Goal: Find specific page/section: Find specific page/section

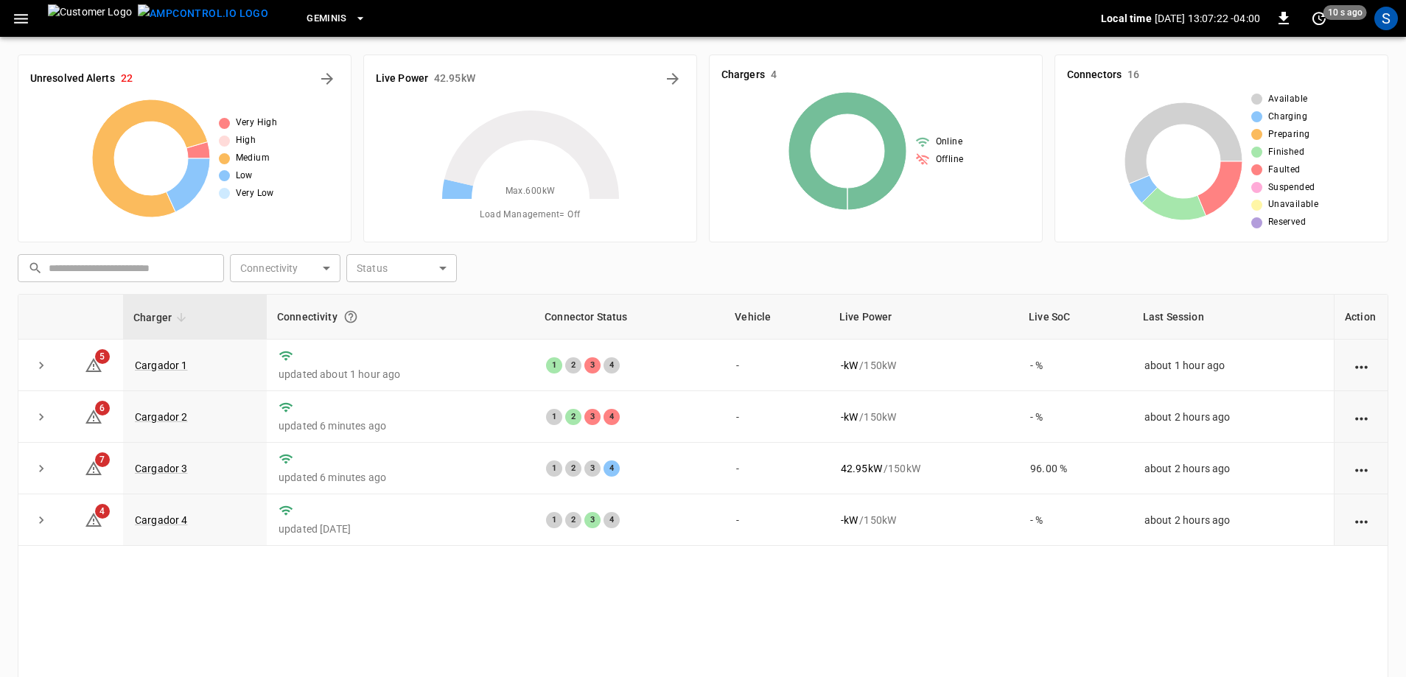
scroll to position [74, 0]
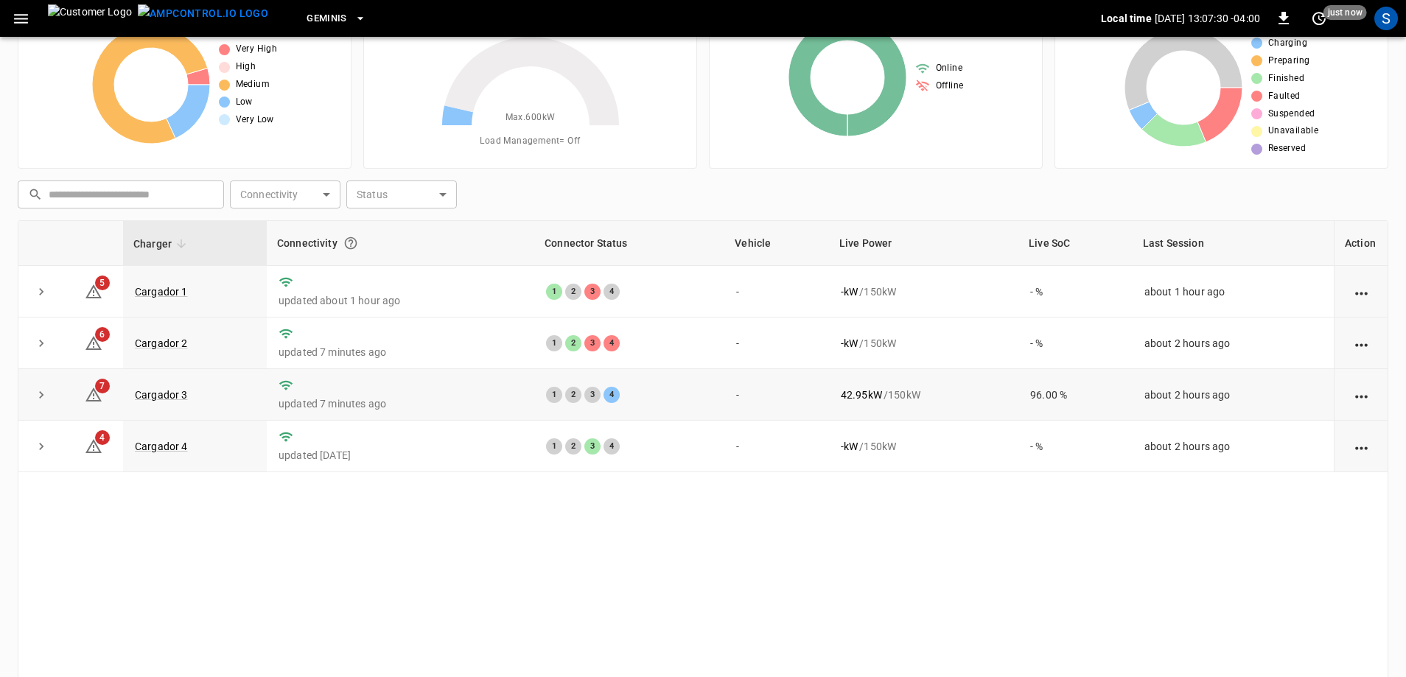
click at [673, 401] on div "1 2 3 4" at bounding box center [629, 395] width 166 height 16
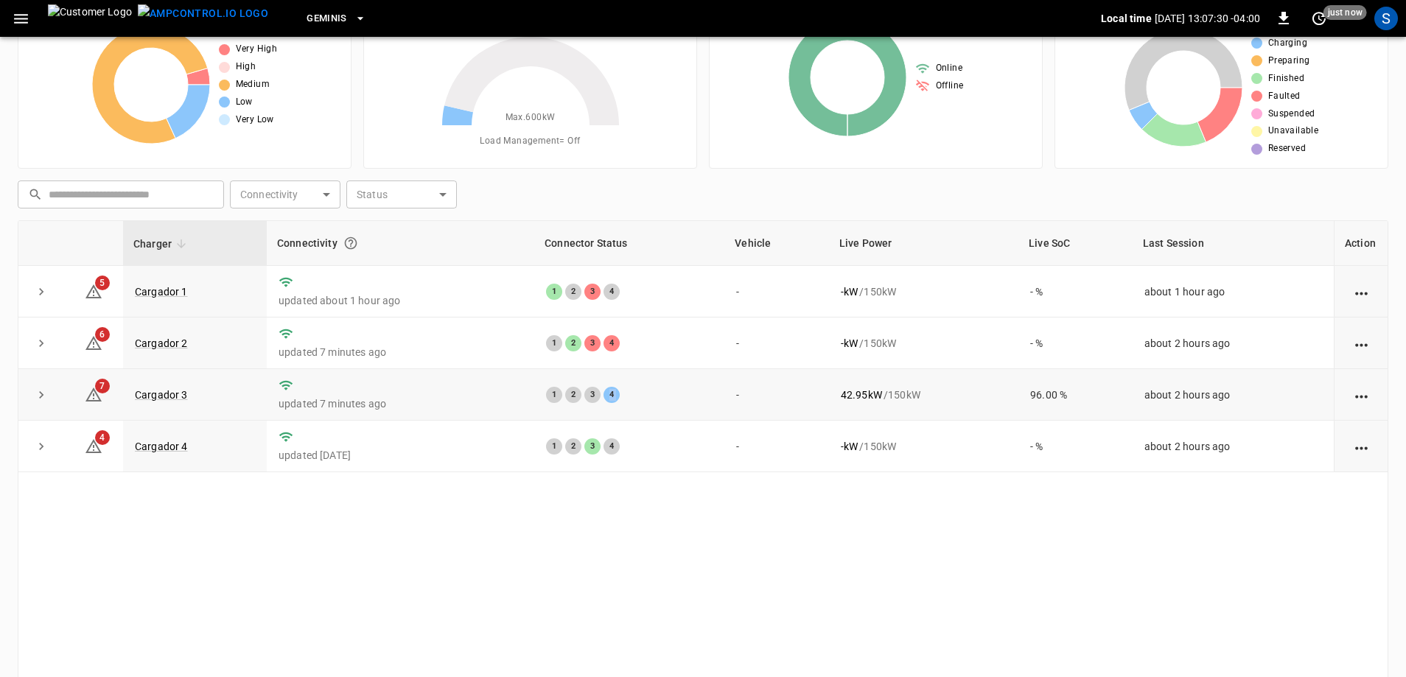
click at [673, 401] on div "1 2 3 4" at bounding box center [629, 395] width 166 height 16
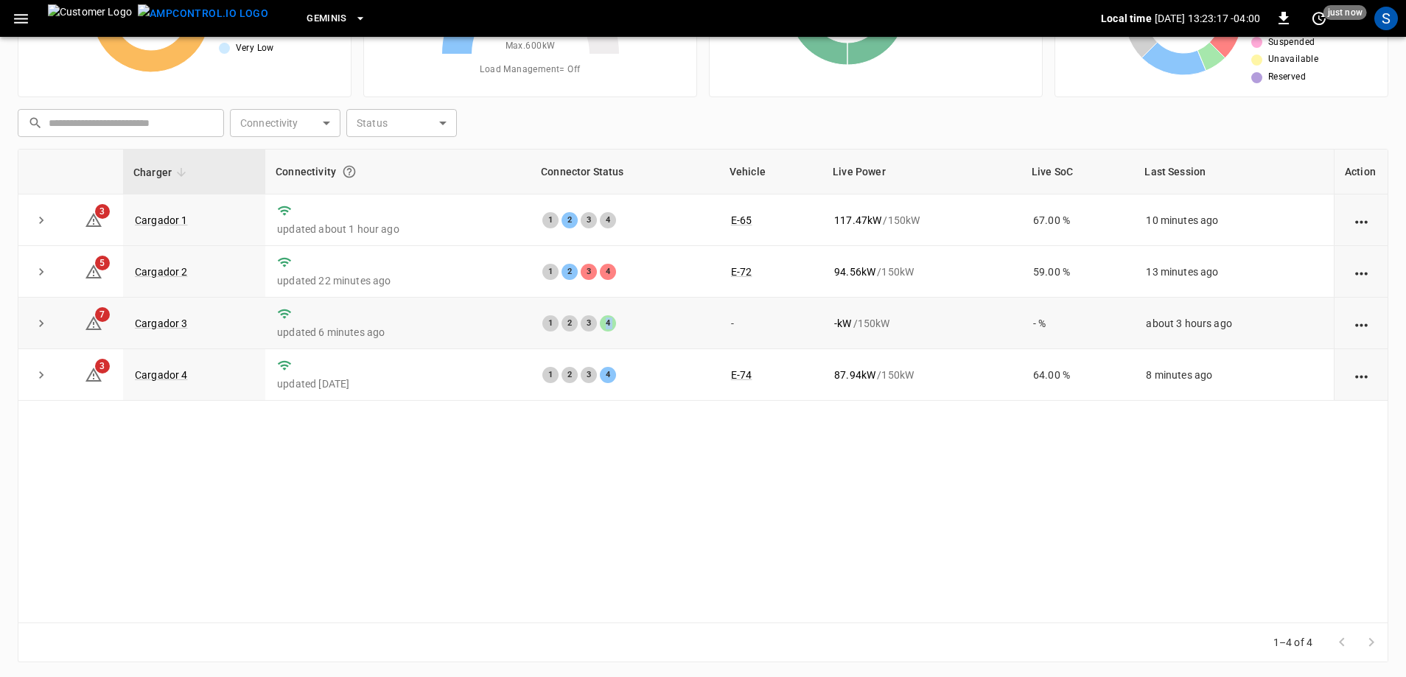
scroll to position [148, 0]
